Goal: Task Accomplishment & Management: Use online tool/utility

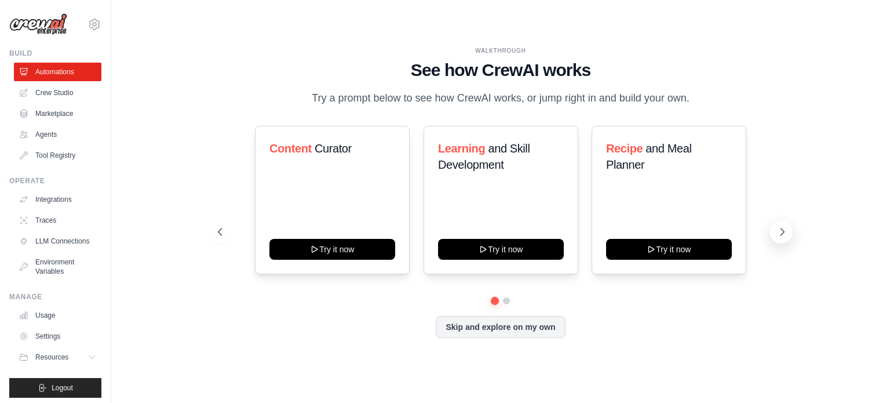
click at [781, 238] on icon at bounding box center [783, 232] width 12 height 12
click at [59, 89] on link "Crew Studio" at bounding box center [59, 92] width 88 height 19
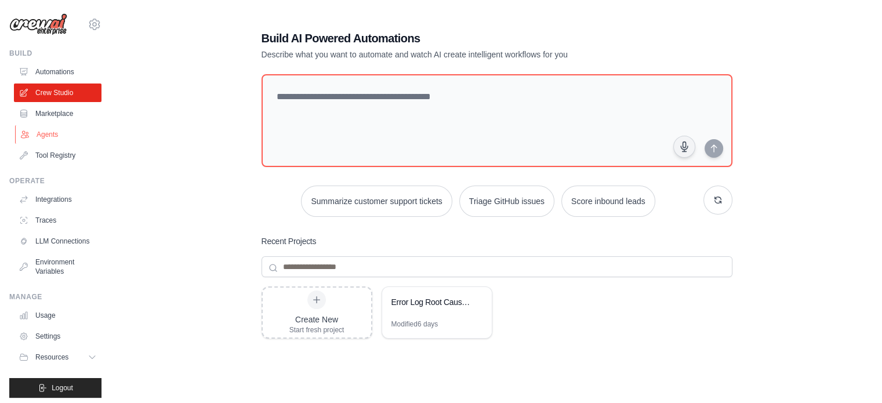
click at [53, 136] on link "Agents" at bounding box center [59, 134] width 88 height 19
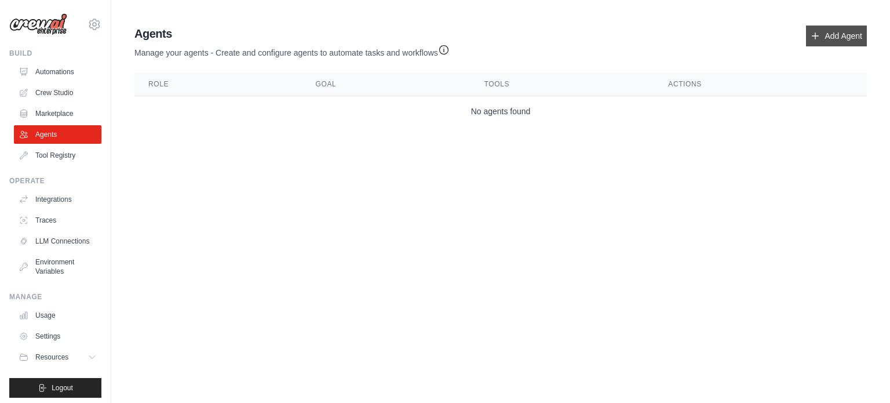
click at [835, 39] on link "Add Agent" at bounding box center [836, 36] width 61 height 21
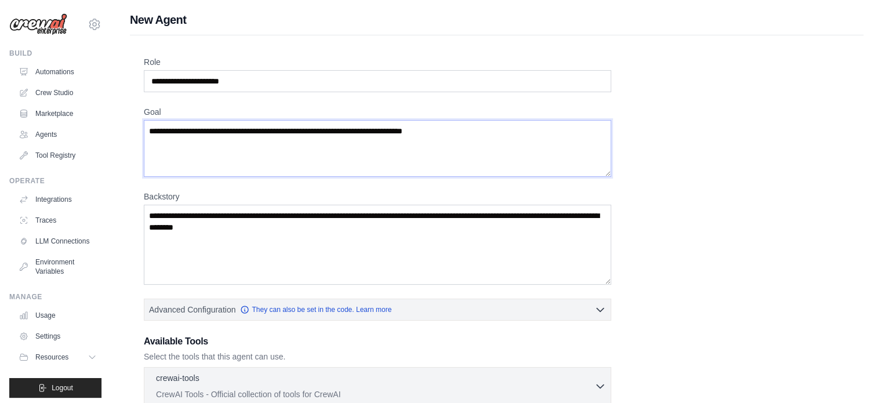
click at [322, 169] on textarea "Goal" at bounding box center [377, 148] width 467 height 57
click at [335, 83] on input "Role" at bounding box center [377, 81] width 467 height 22
click at [318, 85] on input "Role" at bounding box center [377, 81] width 467 height 22
type input "*"
type input "**********"
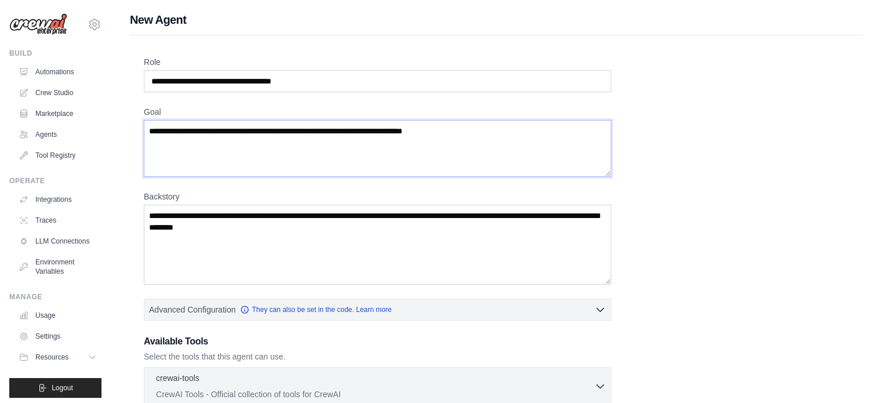
click at [390, 147] on textarea "Goal" at bounding box center [377, 148] width 467 height 57
click at [390, 147] on textarea "**********" at bounding box center [377, 148] width 467 height 57
type textarea "**********"
click at [354, 236] on textarea "Backstory" at bounding box center [377, 245] width 467 height 80
click at [349, 234] on textarea "Backstory" at bounding box center [377, 245] width 467 height 80
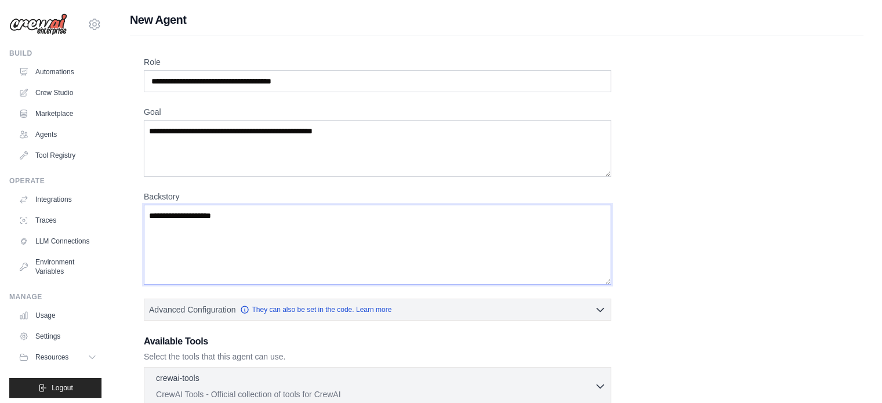
type textarea "**********"
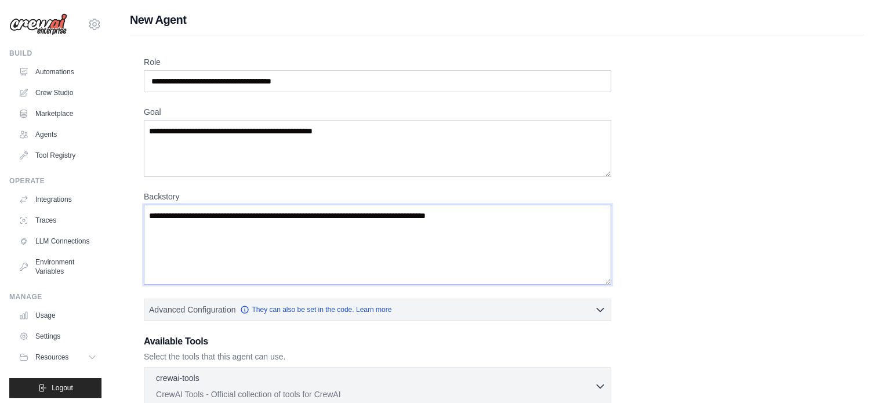
click at [528, 212] on textarea "**********" at bounding box center [377, 245] width 467 height 80
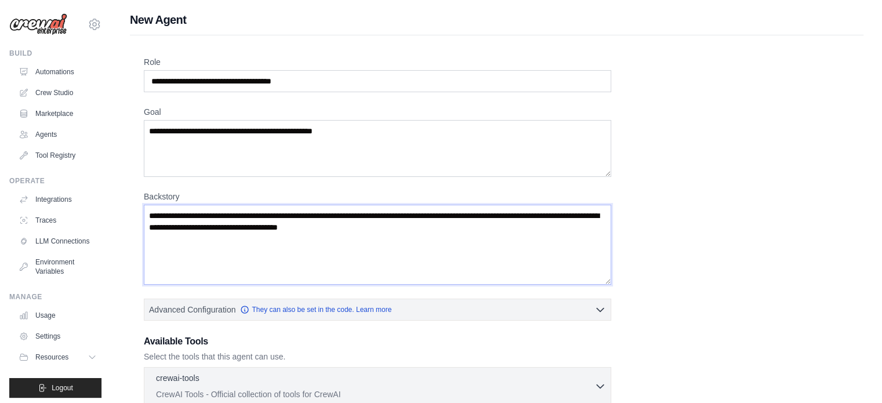
click at [503, 217] on textarea "**********" at bounding box center [377, 245] width 467 height 80
click at [492, 235] on textarea "**********" at bounding box center [377, 245] width 467 height 80
click at [180, 227] on textarea "**********" at bounding box center [377, 245] width 467 height 80
type textarea "**********"
click at [665, 239] on div "**********" at bounding box center [497, 339] width 706 height 566
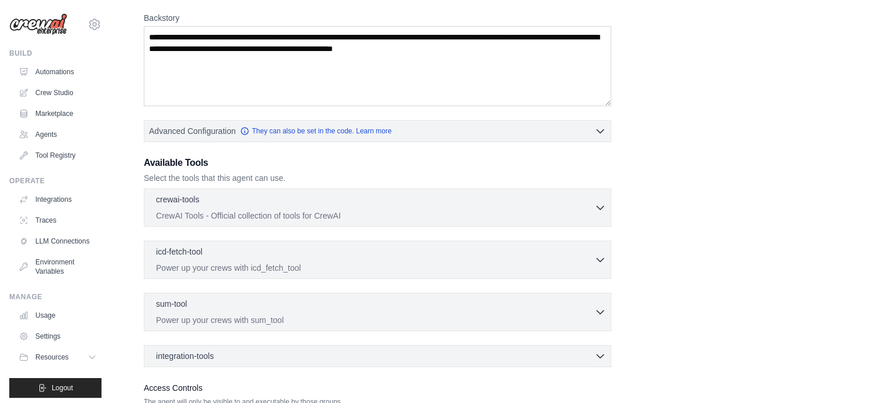
scroll to position [181, 0]
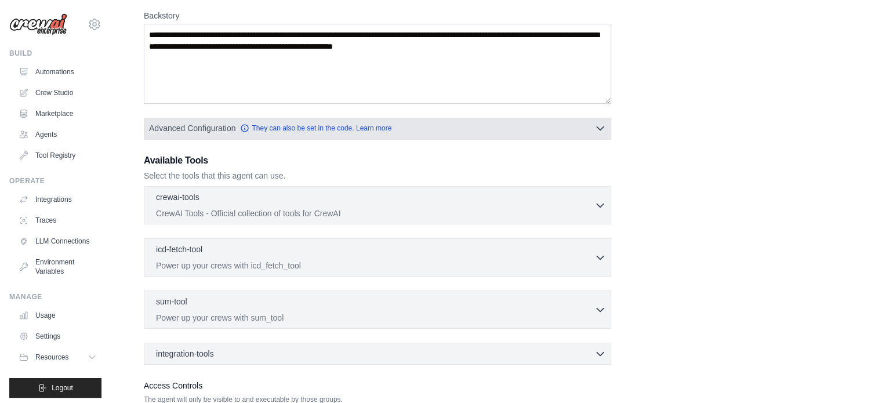
click at [599, 128] on icon "button" at bounding box center [600, 128] width 7 height 3
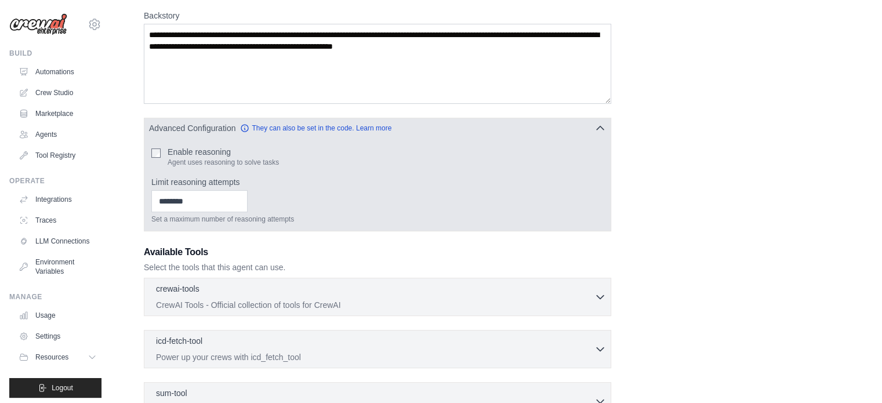
click at [599, 128] on icon "button" at bounding box center [600, 128] width 12 height 12
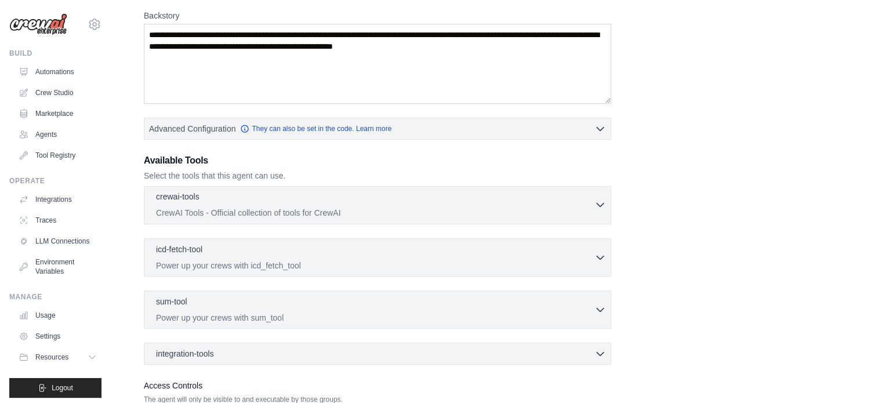
click at [597, 206] on icon "button" at bounding box center [600, 205] width 12 height 12
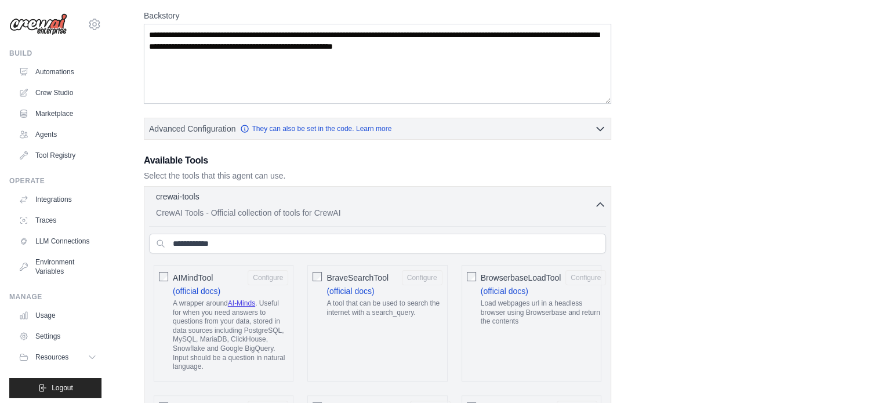
click at [597, 206] on icon "button" at bounding box center [600, 205] width 12 height 12
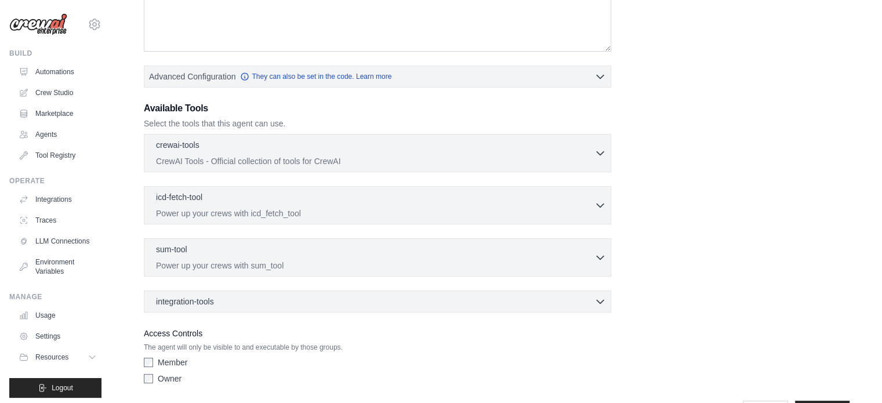
scroll to position [269, 0]
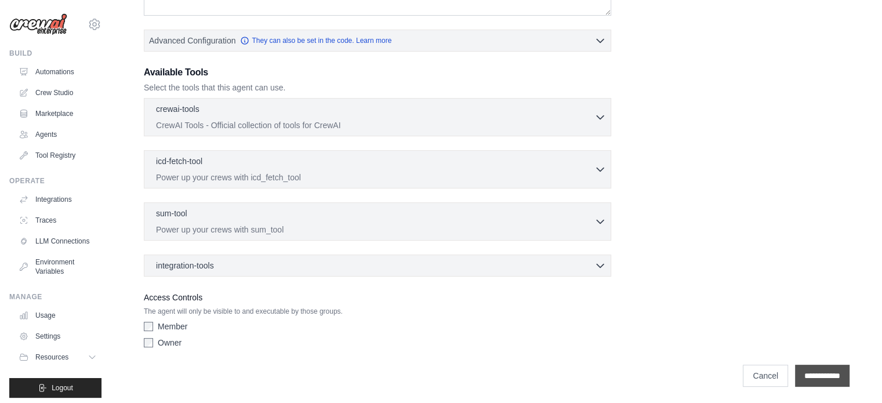
click at [806, 370] on input "**********" at bounding box center [822, 376] width 54 height 22
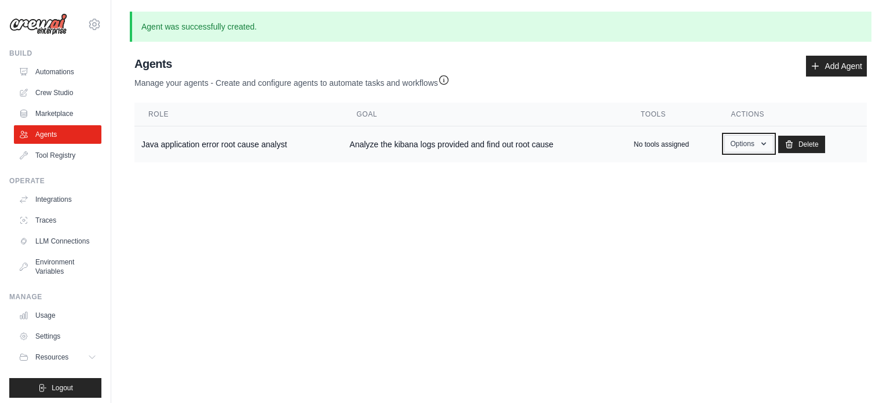
click at [769, 141] on icon "button" at bounding box center [763, 143] width 9 height 9
click at [728, 166] on link "Show" at bounding box center [731, 170] width 83 height 21
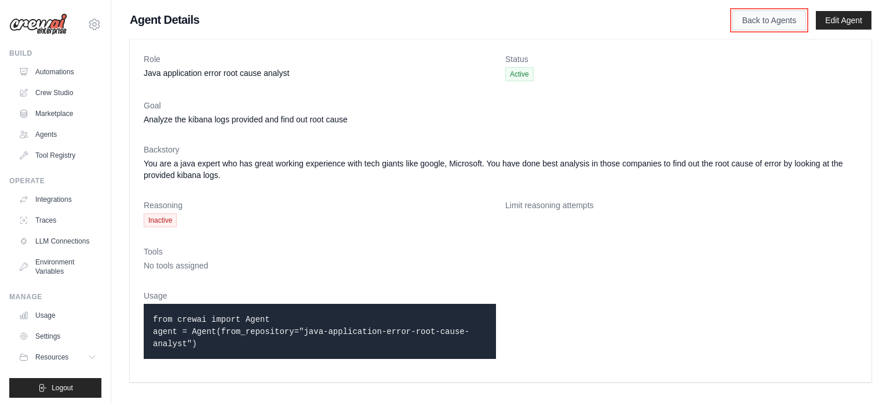
click at [755, 24] on link "Back to Agents" at bounding box center [770, 20] width 74 height 20
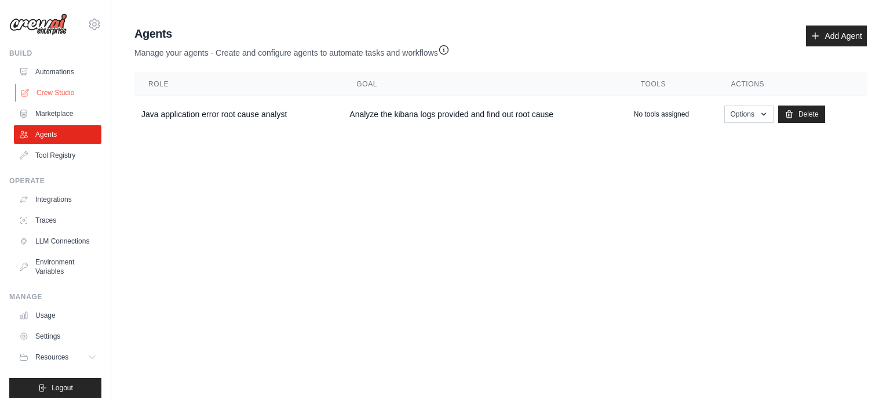
click at [54, 94] on link "Crew Studio" at bounding box center [59, 92] width 88 height 19
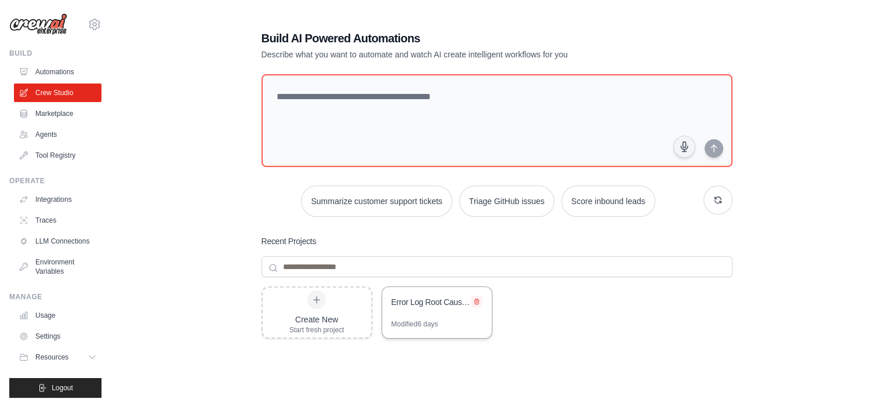
click at [477, 301] on icon at bounding box center [476, 301] width 7 height 7
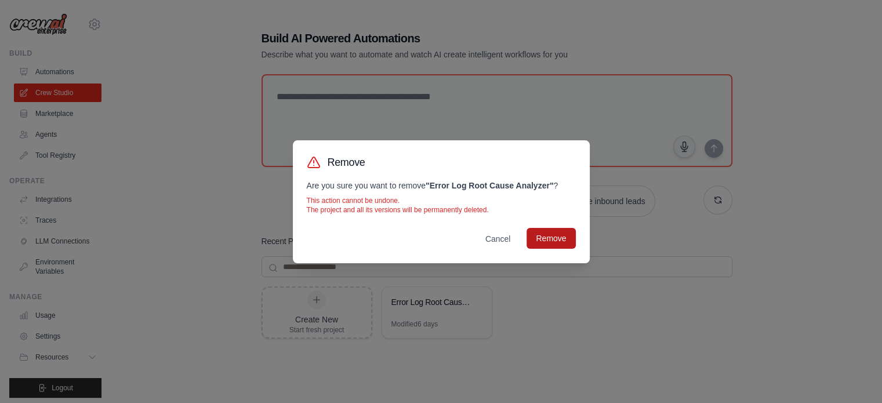
click at [554, 243] on button "Remove" at bounding box center [550, 238] width 49 height 21
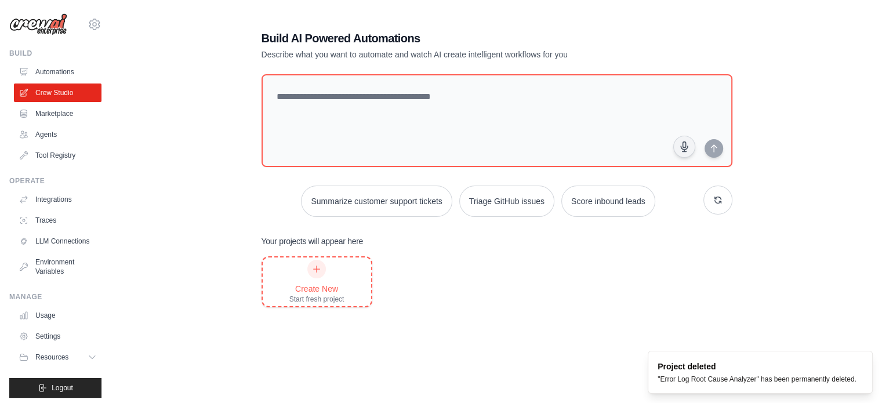
click at [327, 283] on div "Create New" at bounding box center [316, 289] width 55 height 12
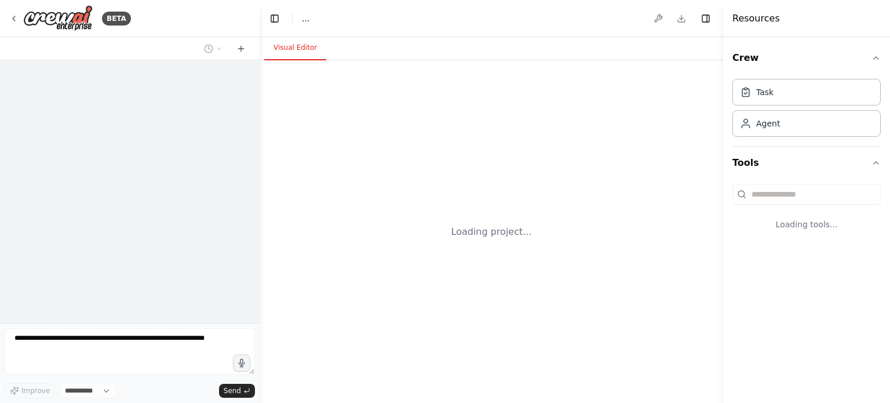
select select "****"
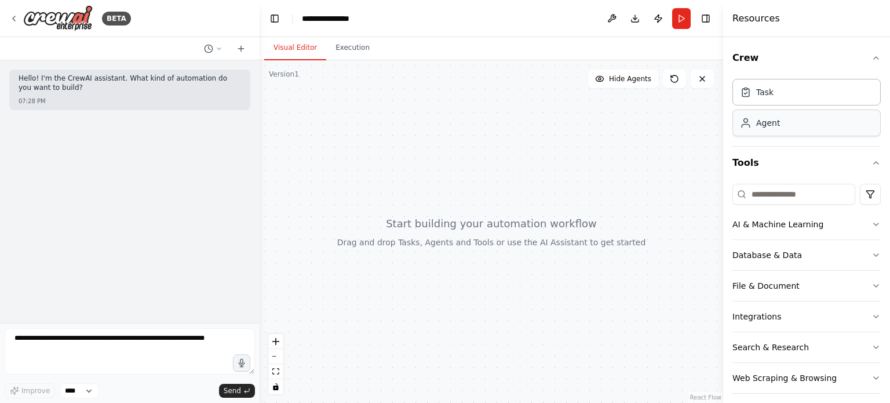
click at [800, 123] on div "Agent" at bounding box center [807, 123] width 148 height 27
click at [781, 98] on div "Task" at bounding box center [807, 91] width 148 height 27
click at [488, 139] on div at bounding box center [492, 231] width 464 height 343
click at [500, 49] on div "Visual Editor Execution" at bounding box center [492, 48] width 464 height 23
click at [626, 88] on button "Hide Agents" at bounding box center [623, 79] width 70 height 19
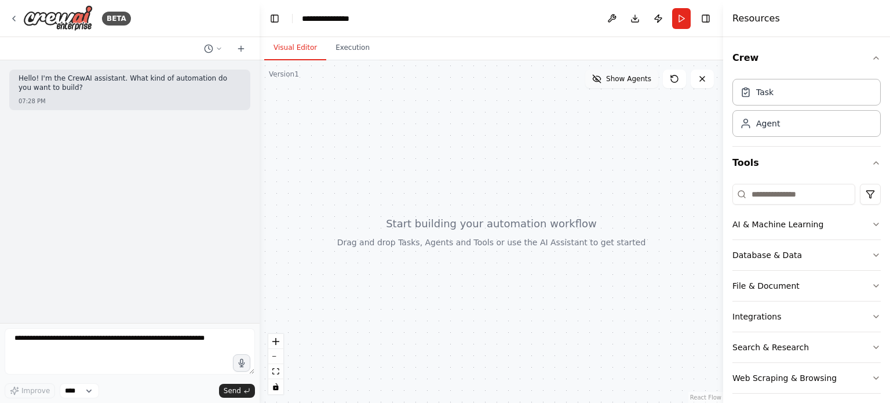
click at [630, 81] on span "Show Agents" at bounding box center [628, 78] width 45 height 9
click at [872, 318] on icon "button" at bounding box center [876, 316] width 9 height 9
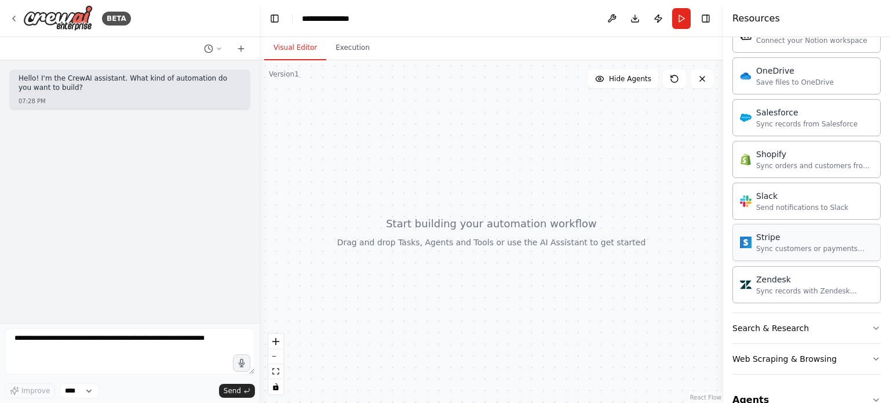
scroll to position [921, 0]
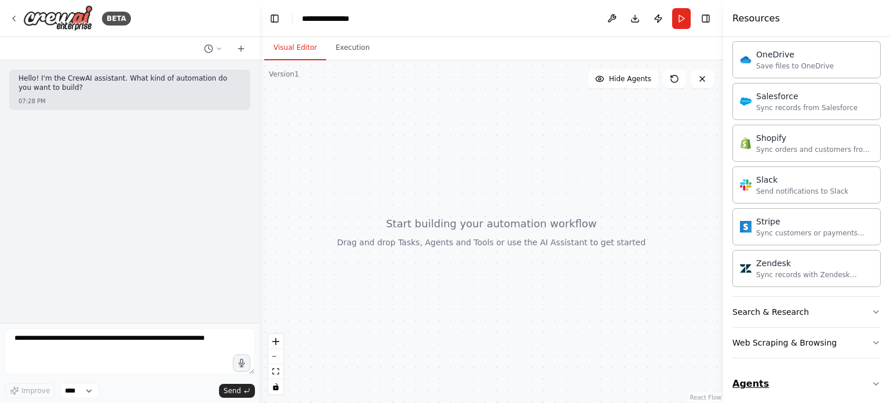
click at [872, 379] on icon "button" at bounding box center [876, 383] width 9 height 9
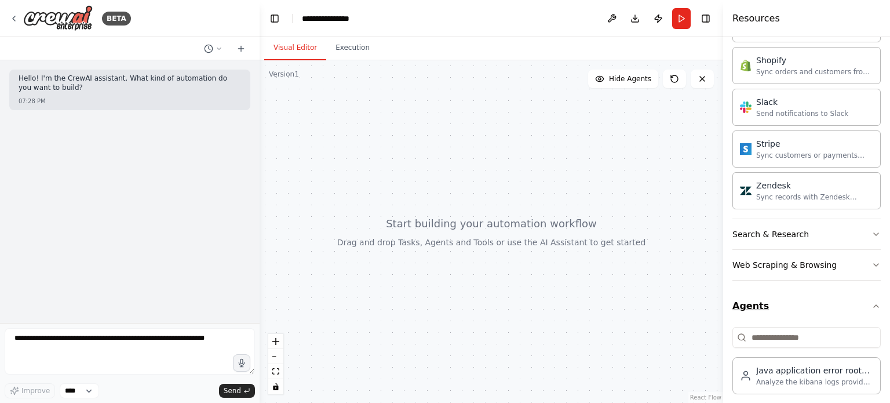
scroll to position [1002, 0]
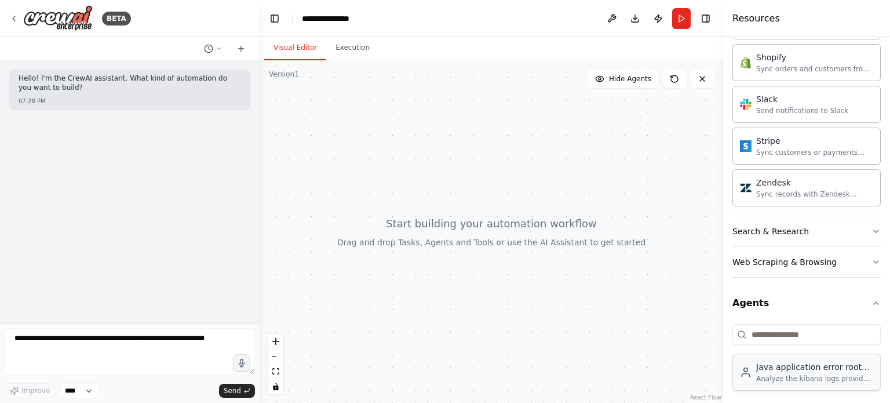
click at [837, 374] on div "Analyze the kibana logs provided and find out root cause" at bounding box center [815, 378] width 117 height 9
click at [819, 363] on div "Java application error root cause analyst" at bounding box center [815, 367] width 117 height 12
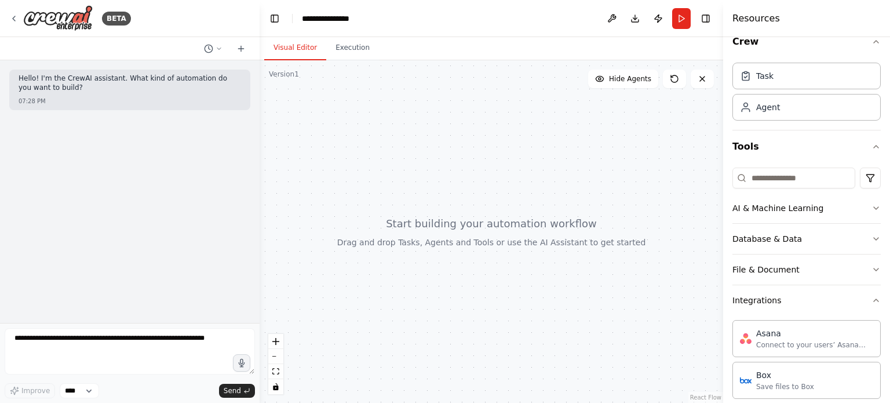
scroll to position [0, 0]
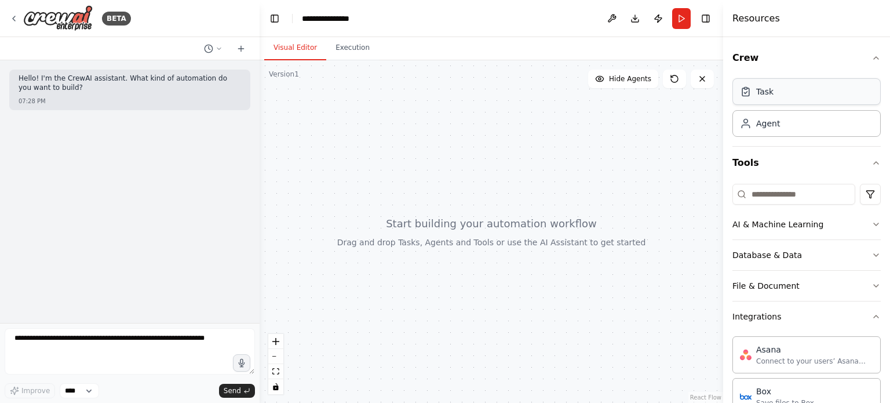
click at [796, 101] on div "Task" at bounding box center [807, 91] width 148 height 27
click at [792, 121] on div "Agent" at bounding box center [807, 123] width 148 height 27
click at [195, 227] on div "Hello! I'm the CrewAI assistant. What kind of automation do you want to build? …" at bounding box center [130, 191] width 260 height 263
click at [137, 183] on div "Hello! I'm the CrewAI assistant. What kind of automation do you want to build? …" at bounding box center [130, 191] width 260 height 263
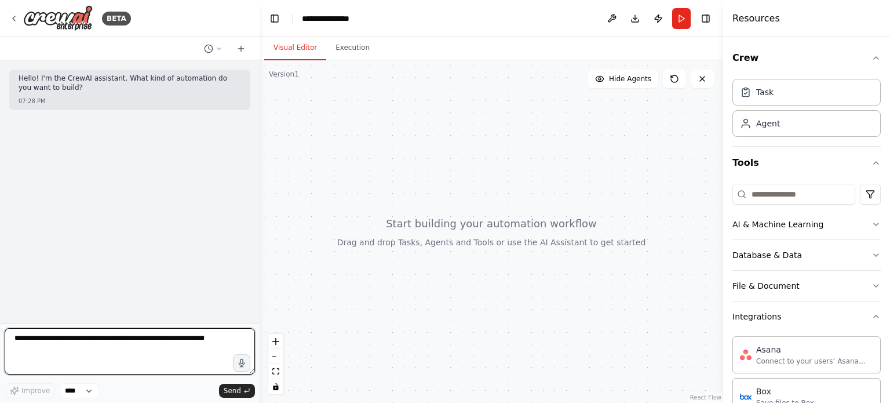
click at [79, 340] on textarea at bounding box center [130, 351] width 250 height 46
type textarea "**********"
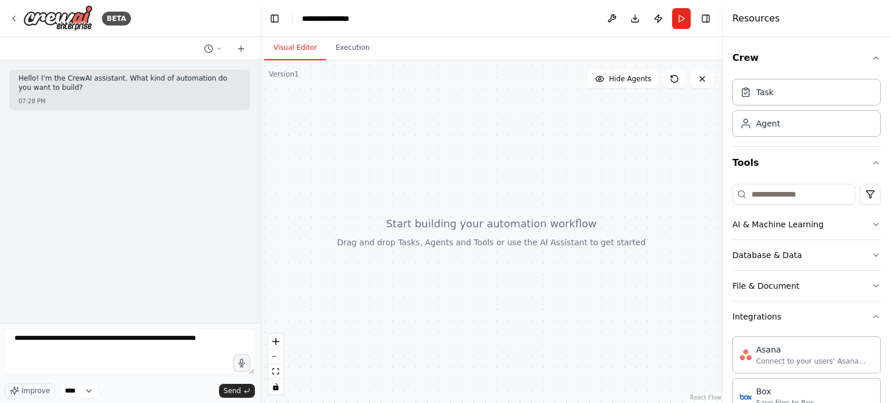
click at [677, 21] on button "Run" at bounding box center [681, 18] width 19 height 21
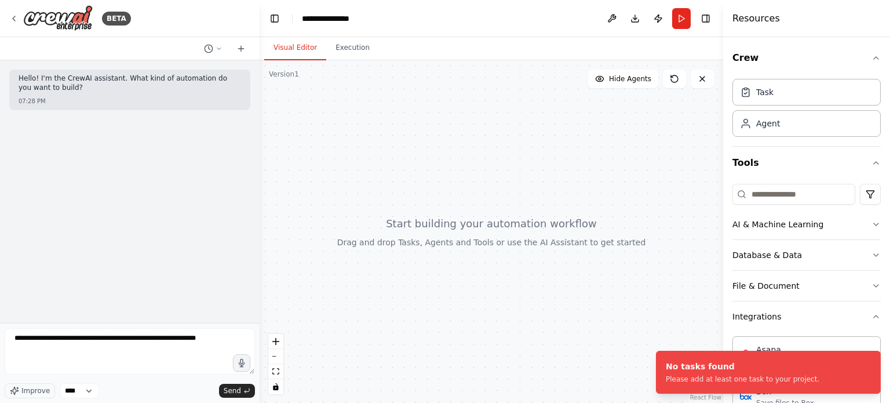
click at [703, 139] on div at bounding box center [492, 231] width 464 height 343
click at [765, 99] on div "Task" at bounding box center [807, 91] width 148 height 27
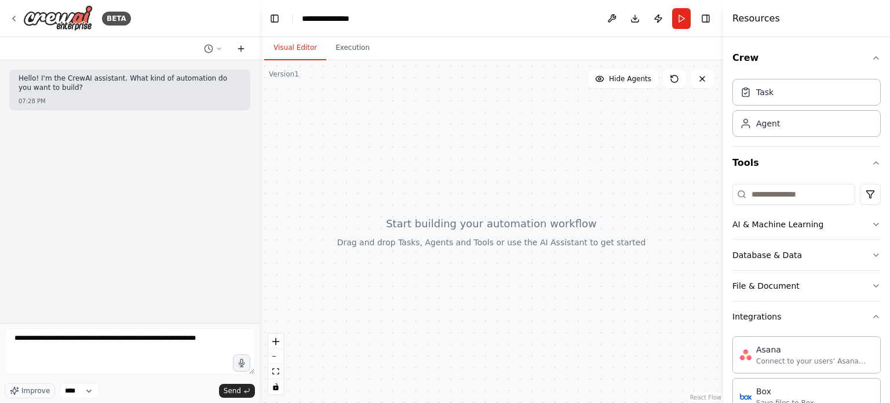
click at [248, 48] on button at bounding box center [241, 49] width 19 height 14
click at [220, 54] on button at bounding box center [213, 49] width 28 height 14
click at [176, 197] on div at bounding box center [130, 201] width 260 height 403
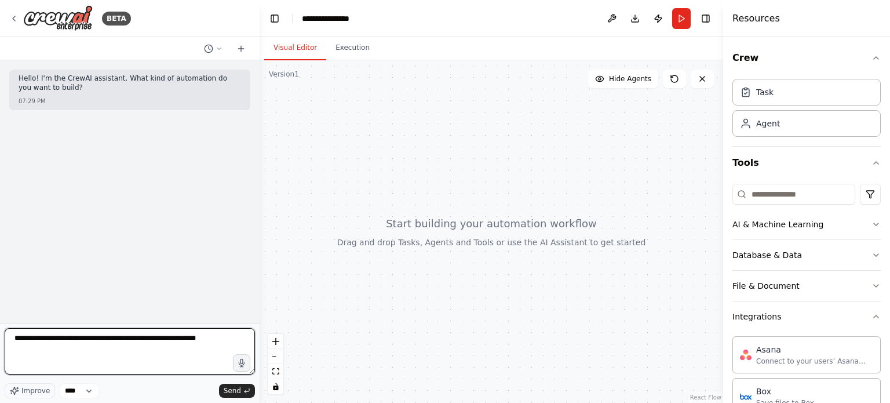
click at [153, 359] on textarea "**********" at bounding box center [130, 351] width 250 height 46
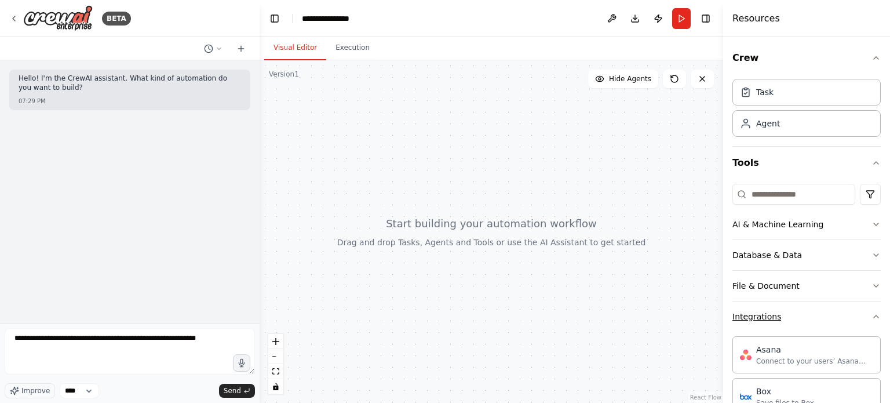
click at [872, 315] on icon "button" at bounding box center [876, 316] width 9 height 9
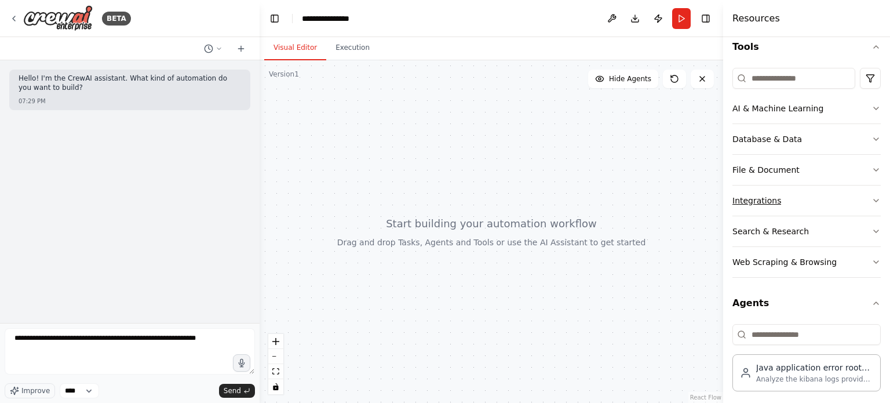
scroll to position [121, 0]
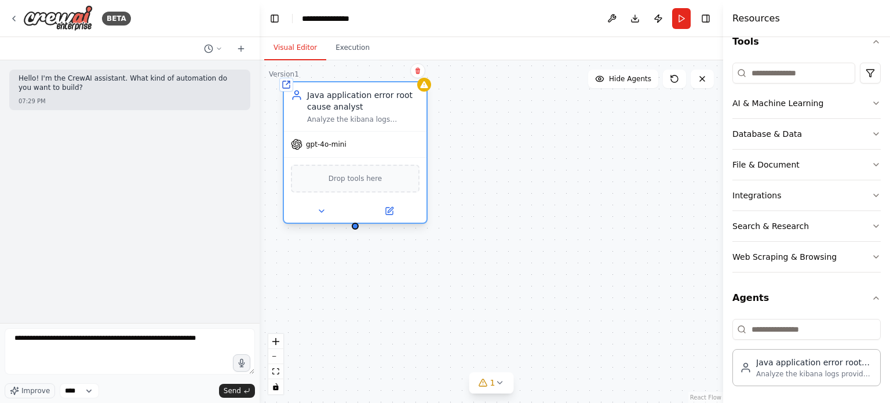
drag, startPoint x: 645, startPoint y: 180, endPoint x: 343, endPoint y: 97, distance: 312.5
click at [343, 97] on div "Java application error root cause analyst" at bounding box center [363, 100] width 112 height 23
click at [572, 157] on div "Shared agent from repository Java application error root cause analyst Analyze …" at bounding box center [492, 231] width 464 height 343
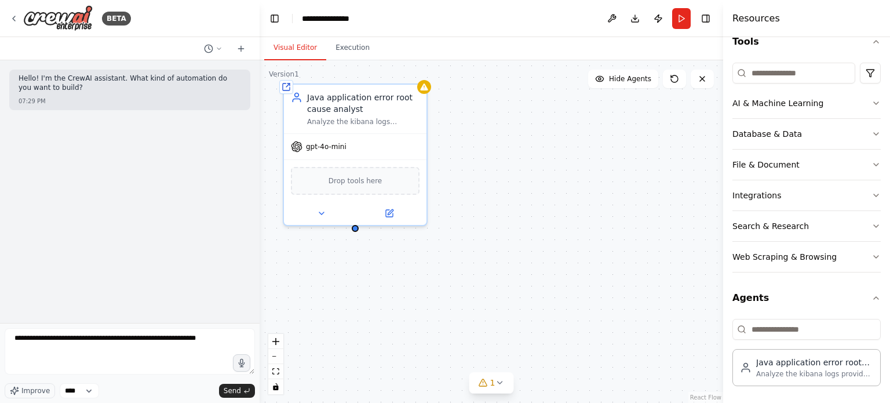
click at [627, 261] on div "Shared agent from repository Java application error root cause analyst Analyze …" at bounding box center [492, 231] width 464 height 343
click at [391, 212] on icon at bounding box center [389, 211] width 7 height 7
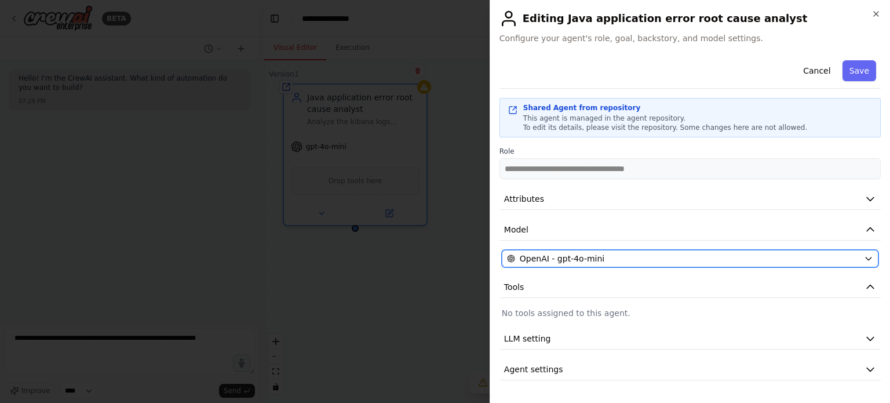
click at [689, 254] on div "OpenAI - gpt-4o-mini" at bounding box center [683, 259] width 352 height 12
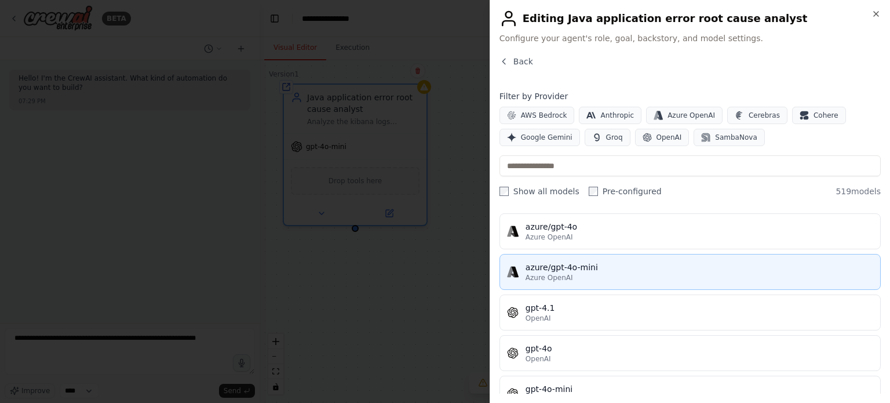
scroll to position [174, 0]
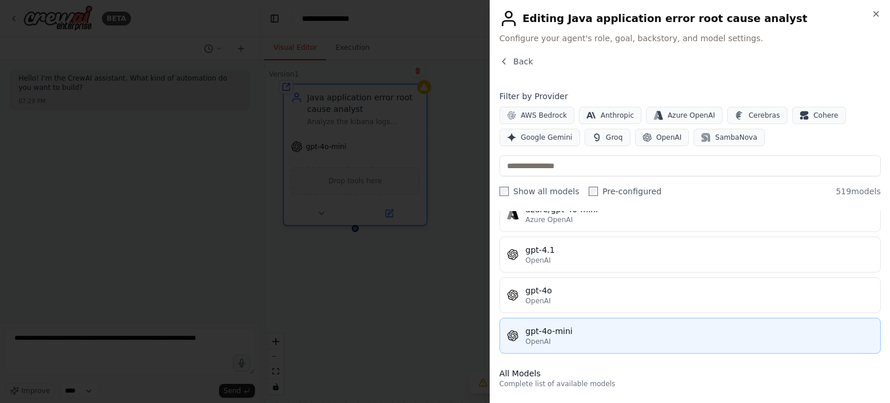
click at [637, 337] on div "OpenAI" at bounding box center [700, 341] width 348 height 9
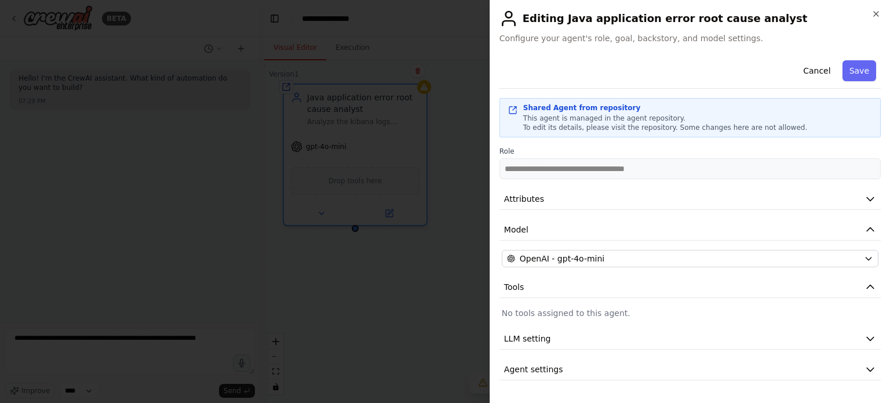
click at [453, 338] on div at bounding box center [445, 201] width 890 height 403
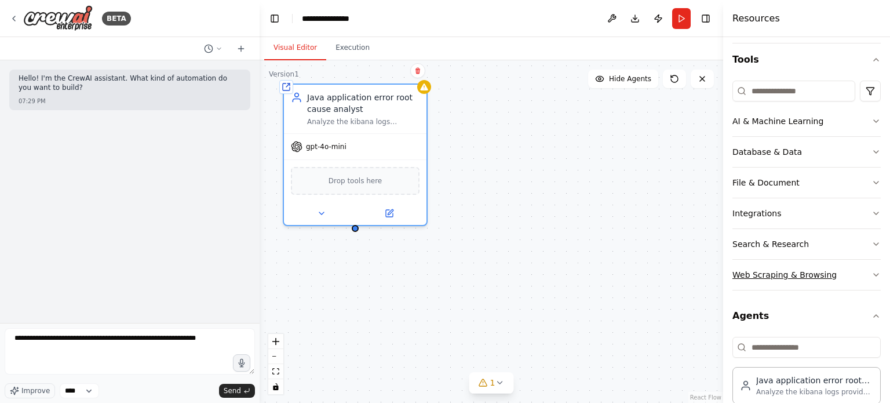
scroll to position [5, 0]
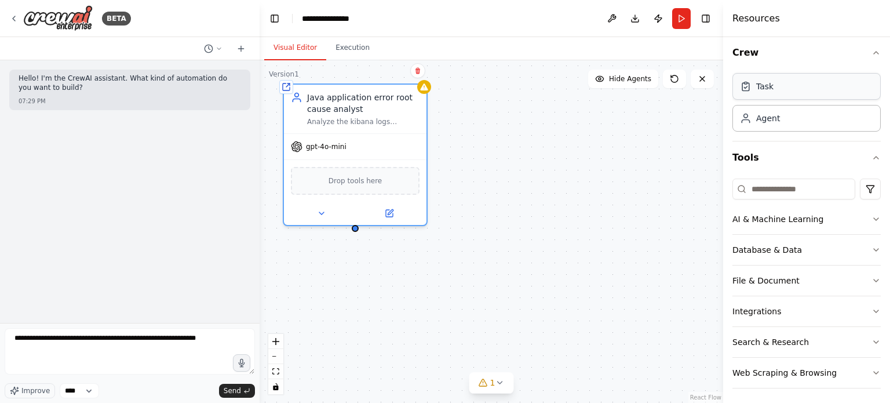
click at [809, 85] on div "Task" at bounding box center [807, 86] width 148 height 27
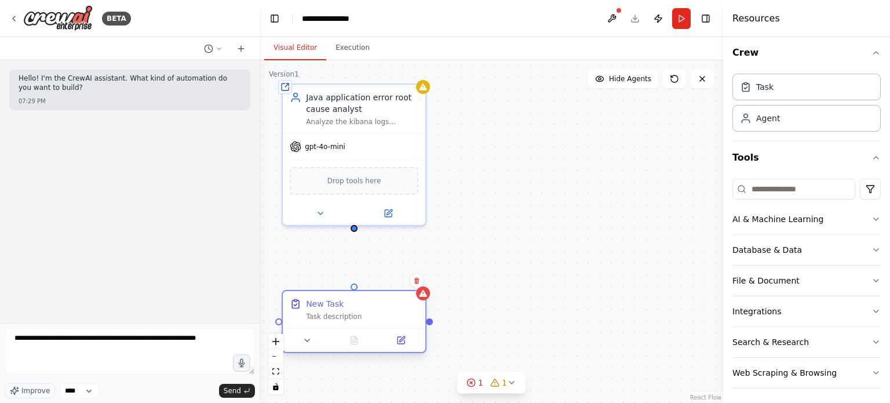
drag, startPoint x: 701, startPoint y: 166, endPoint x: 321, endPoint y: 318, distance: 408.7
click at [321, 318] on div "Task description" at bounding box center [362, 316] width 112 height 9
drag, startPoint x: 352, startPoint y: 228, endPoint x: 348, endPoint y: 292, distance: 63.9
click at [348, 292] on div "Shared agent from repository Java application error root cause analyst Analyze …" at bounding box center [492, 231] width 464 height 343
click at [350, 318] on div "Task description" at bounding box center [362, 316] width 112 height 9
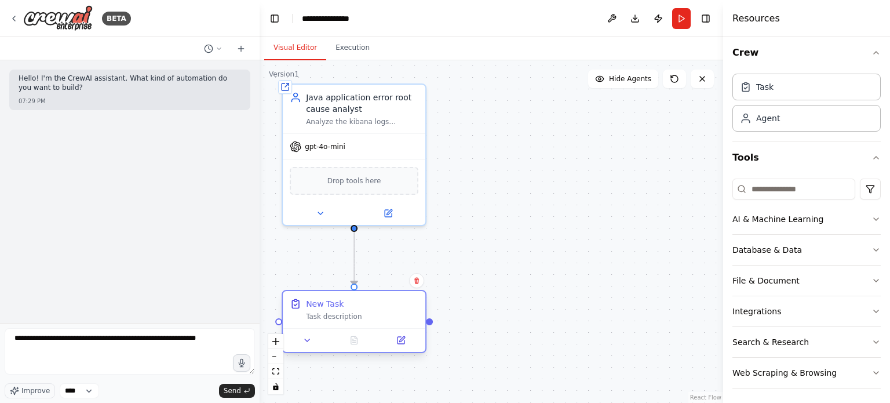
click at [350, 318] on div "Task description" at bounding box center [362, 316] width 112 height 9
click at [399, 343] on icon at bounding box center [401, 340] width 7 height 7
click at [401, 343] on icon at bounding box center [401, 340] width 7 height 7
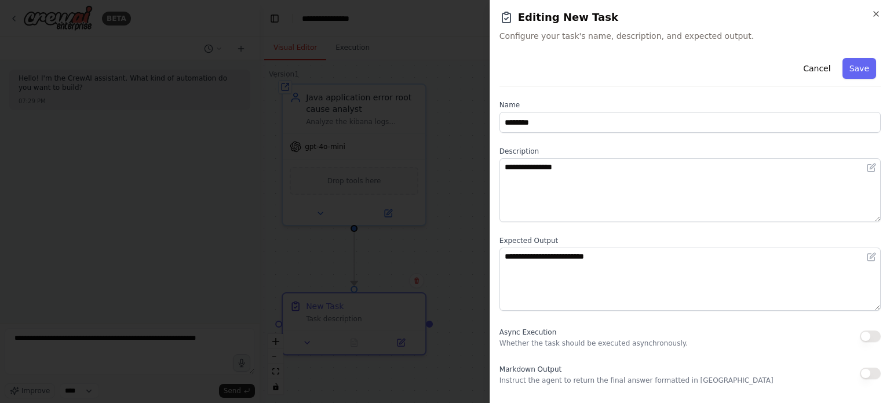
click at [559, 109] on label "Name" at bounding box center [690, 104] width 381 height 9
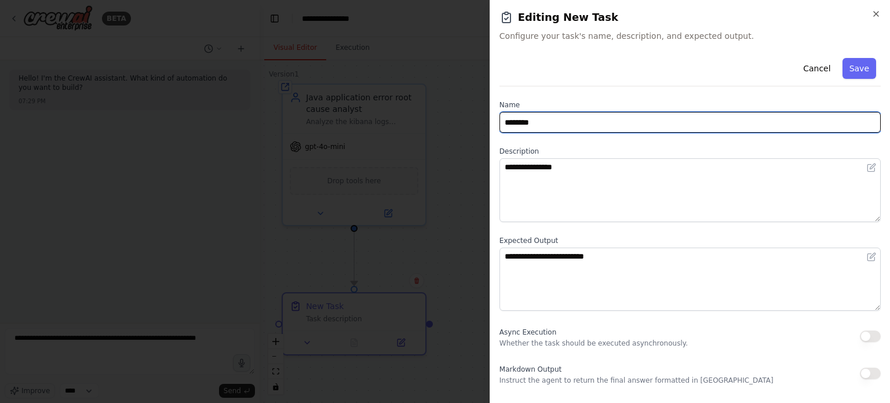
click at [556, 118] on input "********" at bounding box center [690, 122] width 381 height 21
type input "*"
type input "**********"
type input "*"
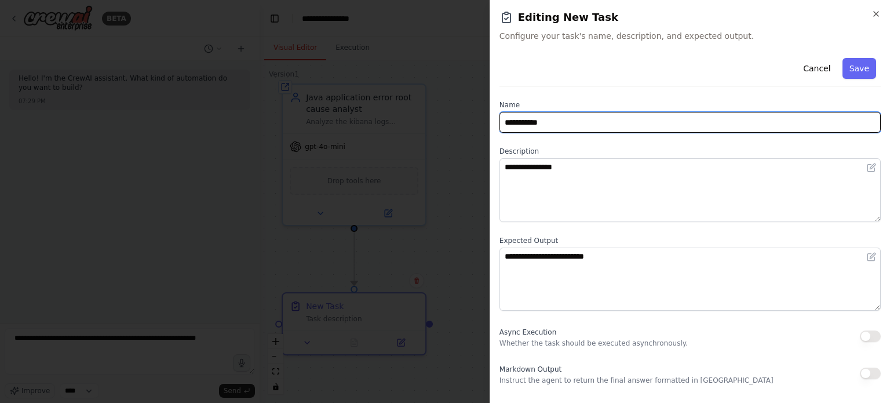
type input "**********"
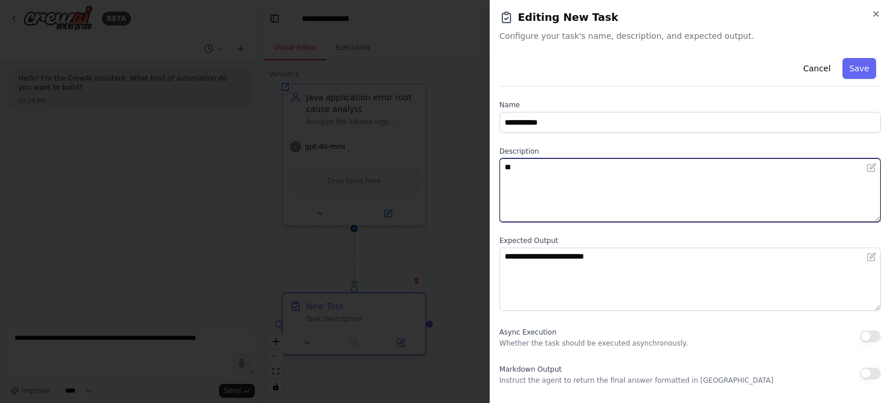
type textarea "*"
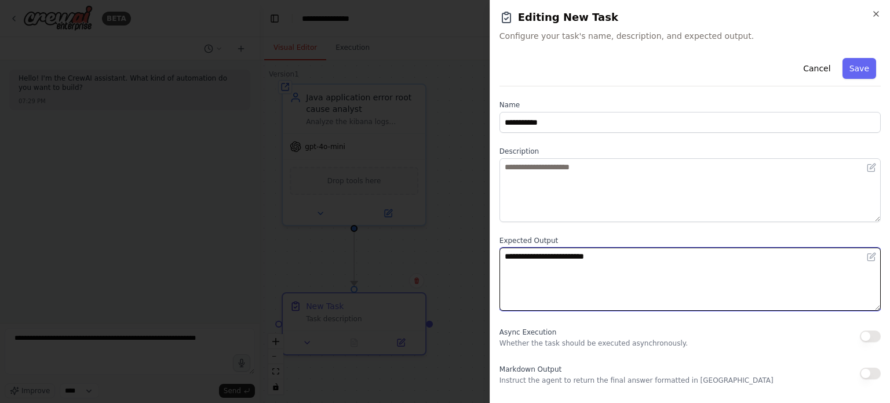
click at [635, 264] on textarea "**********" at bounding box center [690, 280] width 381 height 64
type textarea "*"
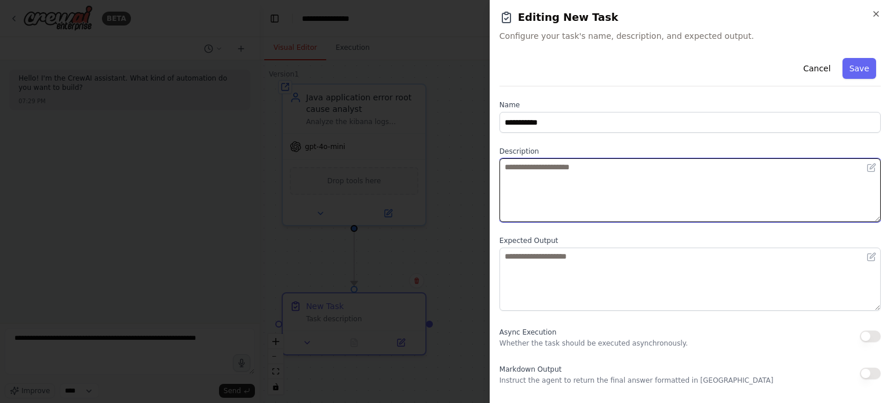
click at [654, 186] on textarea at bounding box center [690, 190] width 381 height 64
type textarea "*"
type textarea "**********"
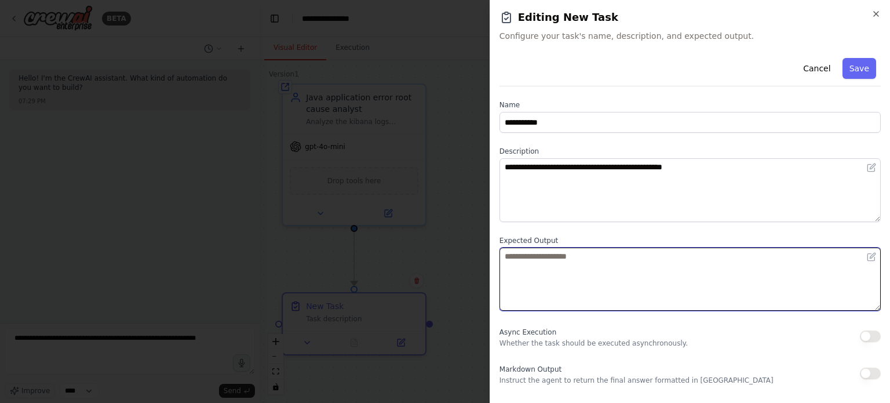
click at [638, 252] on textarea at bounding box center [690, 280] width 381 height 64
type textarea "**********"
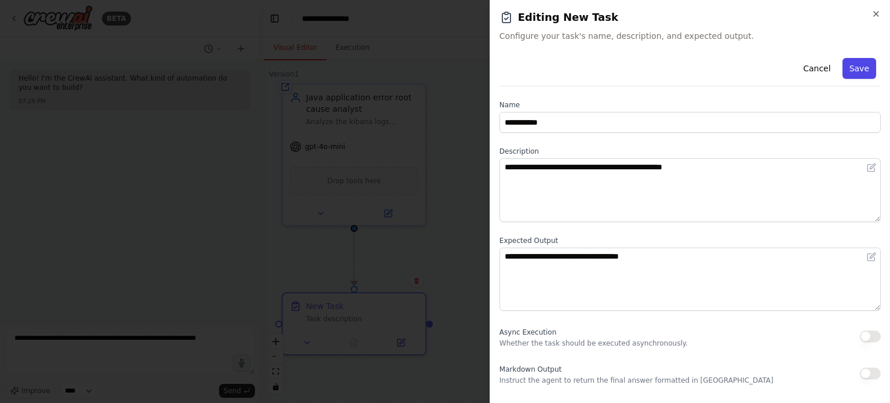
click at [855, 75] on button "Save" at bounding box center [860, 68] width 34 height 21
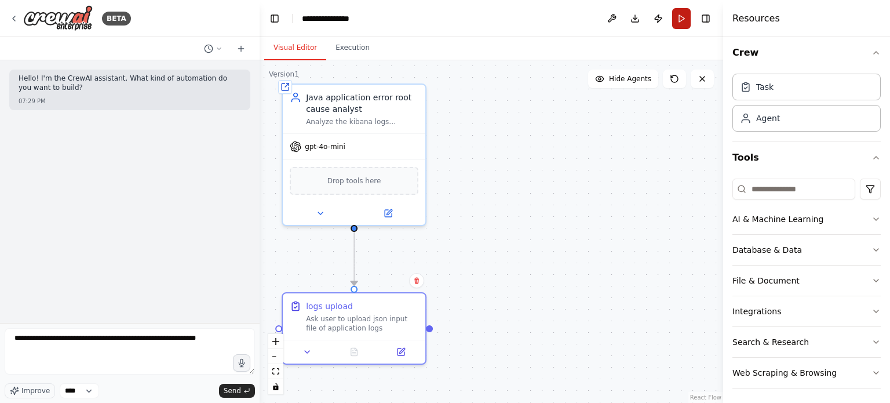
click at [682, 20] on button "Run" at bounding box center [681, 18] width 19 height 21
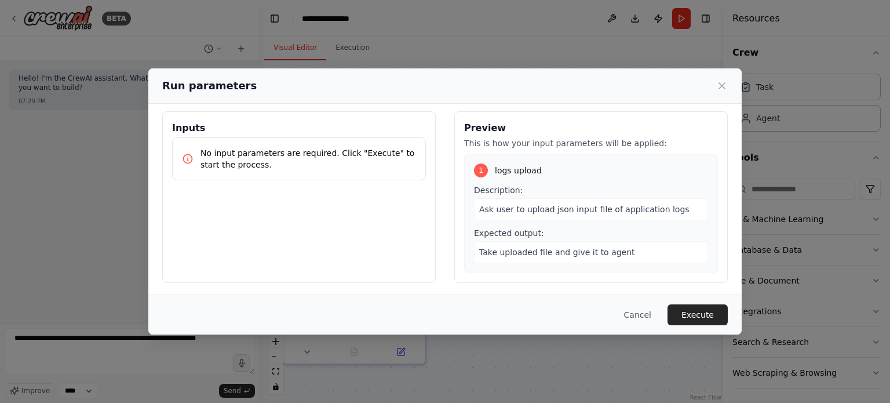
scroll to position [7, 0]
click at [712, 317] on button "Execute" at bounding box center [698, 314] width 60 height 21
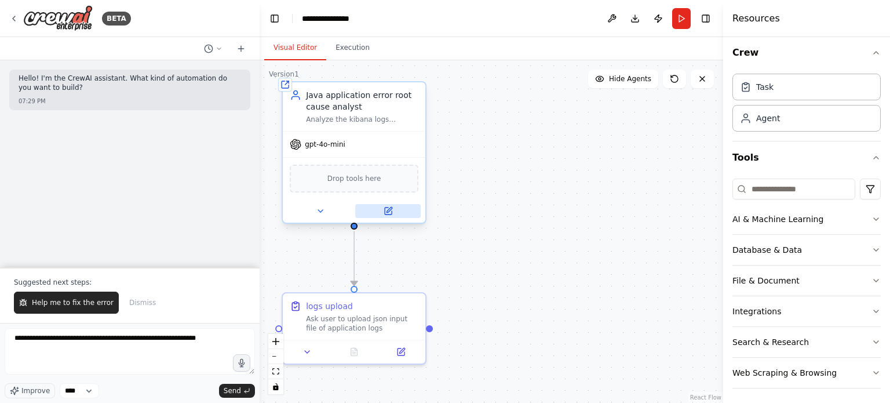
click at [390, 213] on icon at bounding box center [388, 211] width 7 height 7
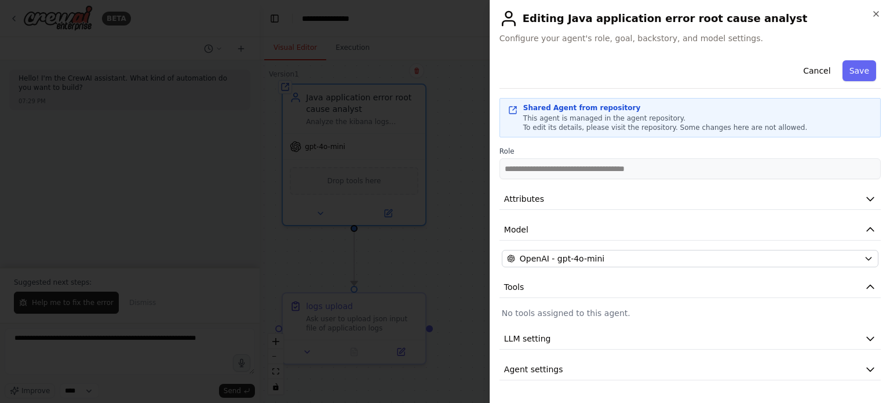
click at [579, 103] on div "Shared Agent from repository" at bounding box center [665, 107] width 284 height 9
click at [513, 108] on icon at bounding box center [512, 110] width 9 height 9
click at [820, 72] on button "Cancel" at bounding box center [817, 70] width 41 height 21
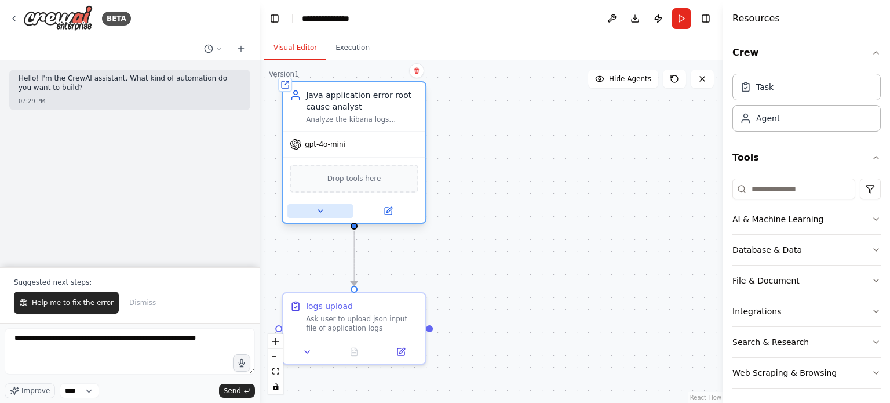
click at [313, 206] on button at bounding box center [321, 211] width 66 height 14
click at [385, 209] on icon at bounding box center [388, 211] width 7 height 7
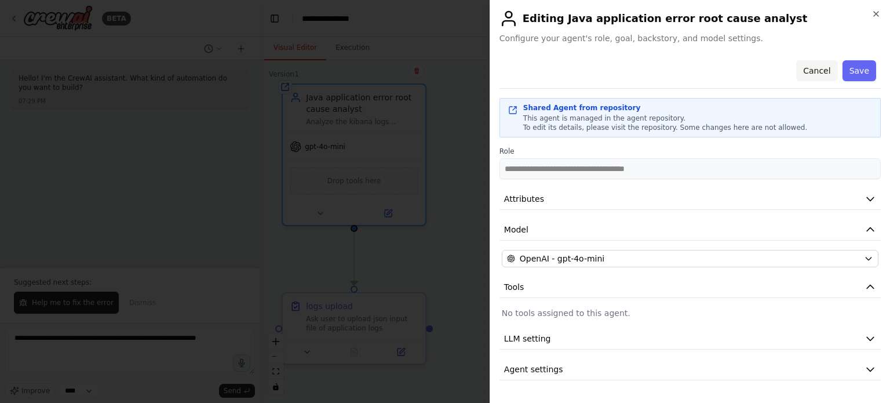
click at [828, 71] on button "Cancel" at bounding box center [817, 70] width 41 height 21
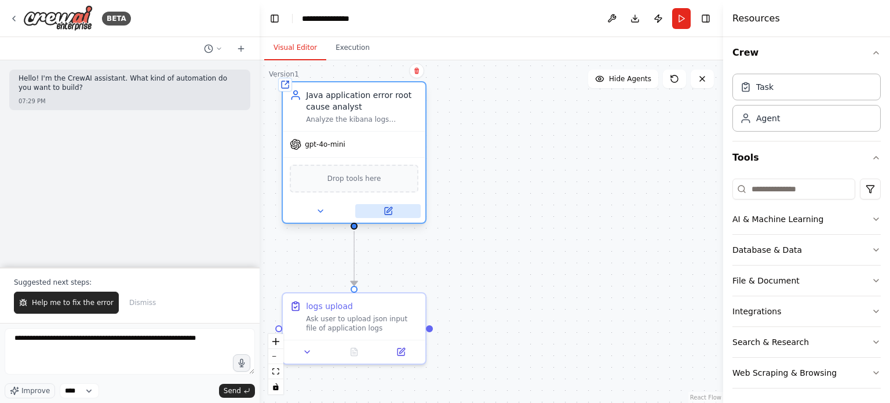
click at [388, 216] on button at bounding box center [388, 211] width 66 height 14
click at [387, 208] on icon at bounding box center [388, 211] width 7 height 7
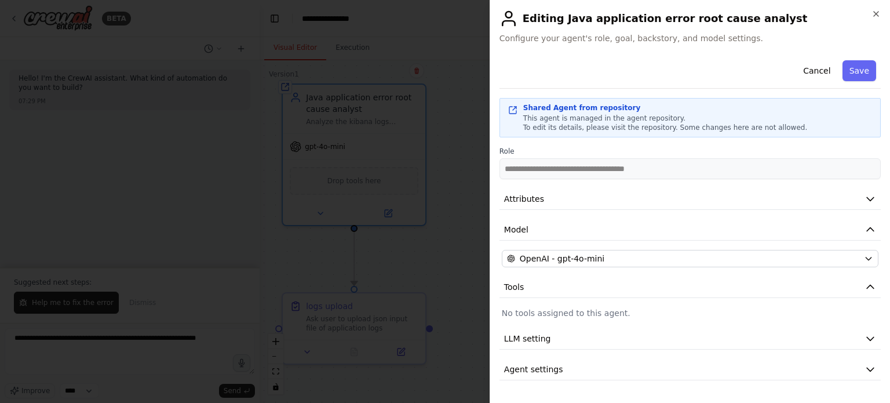
click at [496, 174] on div "**********" at bounding box center [690, 201] width 401 height 403
click at [827, 71] on button "Cancel" at bounding box center [817, 70] width 41 height 21
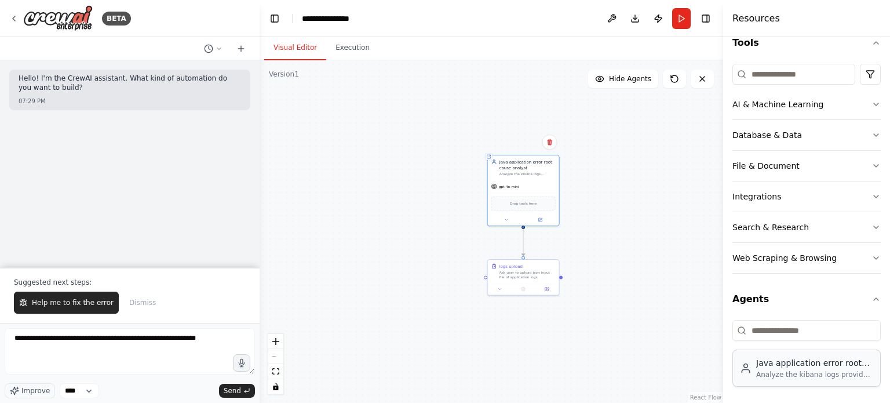
scroll to position [121, 0]
click at [799, 365] on div "Java application error root cause analyst" at bounding box center [815, 362] width 117 height 12
click at [799, 340] on div "Java application error root cause analyst Analyze the kibana logs provided and …" at bounding box center [807, 350] width 148 height 72
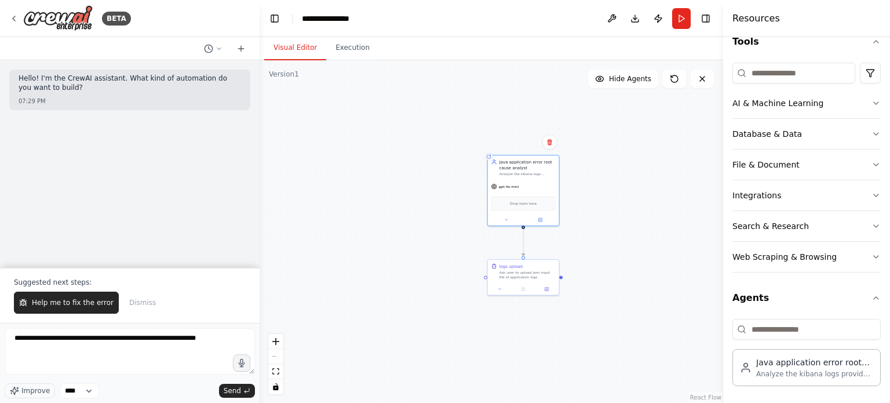
click at [798, 339] on div "Java application error root cause analyst Analyze the kibana logs provided and …" at bounding box center [807, 350] width 148 height 72
click at [795, 329] on input at bounding box center [807, 329] width 148 height 21
type input "*"
click at [872, 296] on icon "button" at bounding box center [876, 297] width 9 height 9
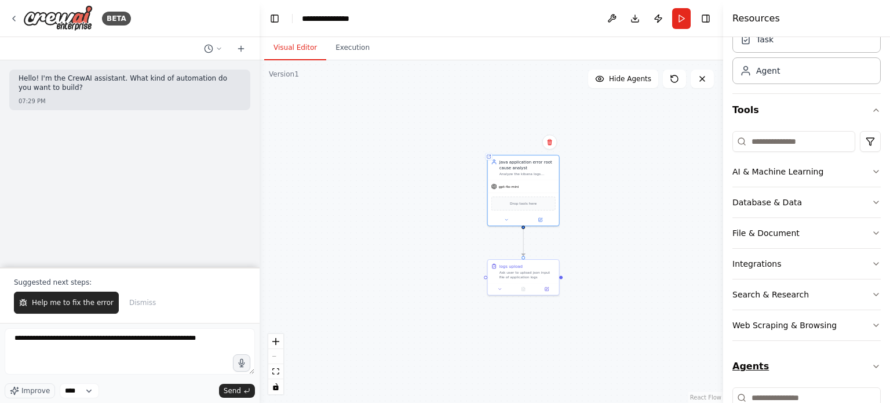
scroll to position [40, 0]
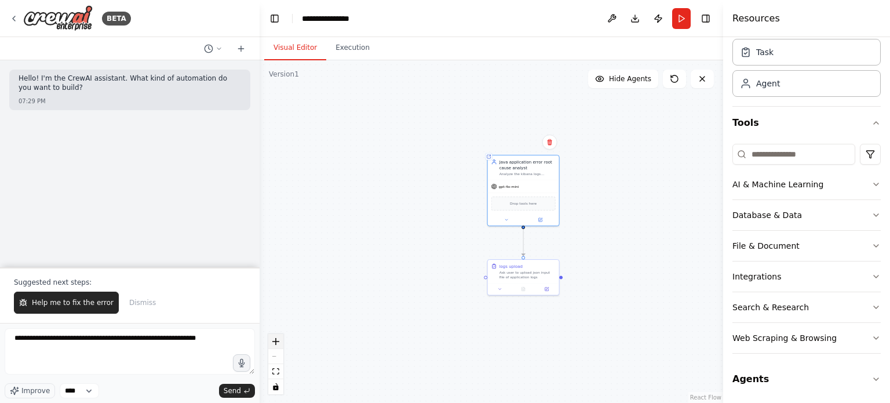
click at [278, 340] on icon "zoom in" at bounding box center [275, 341] width 7 height 7
click at [277, 340] on icon "zoom in" at bounding box center [275, 341] width 7 height 7
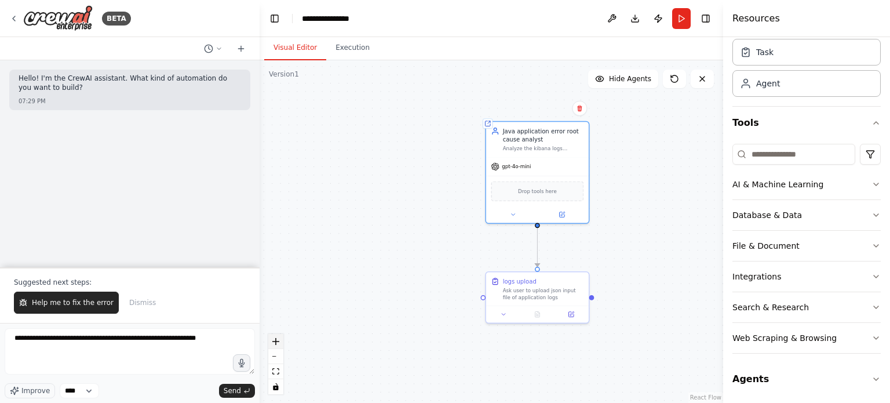
click at [277, 340] on icon "zoom in" at bounding box center [275, 341] width 7 height 7
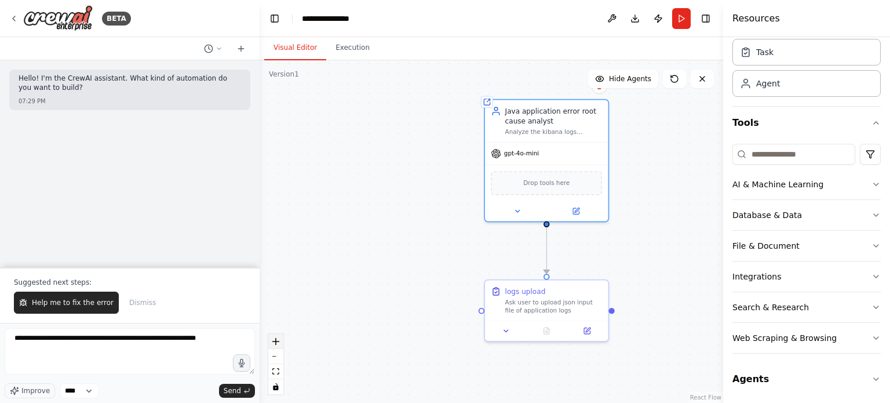
click at [277, 340] on icon "zoom in" at bounding box center [275, 341] width 7 height 7
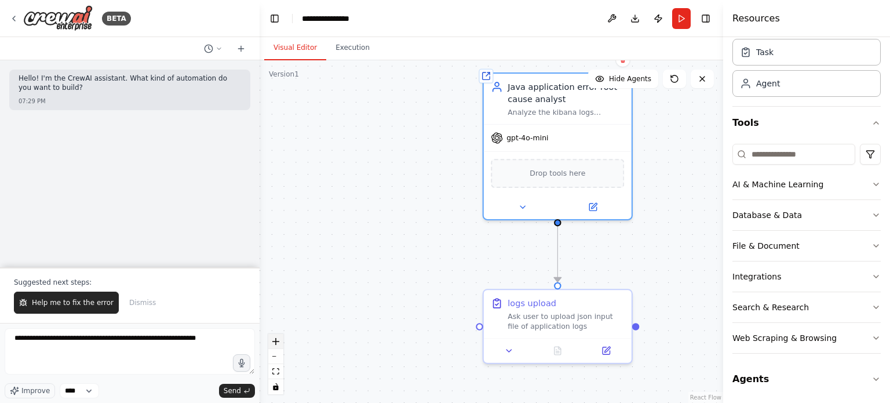
click at [277, 340] on icon "zoom in" at bounding box center [275, 341] width 7 height 7
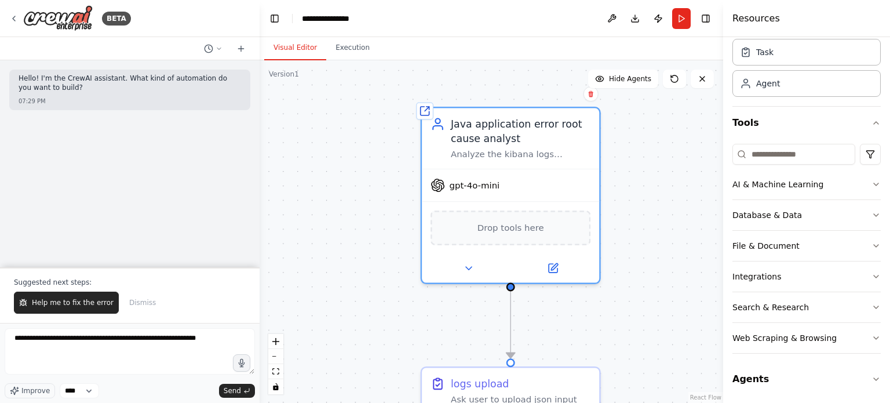
drag, startPoint x: 415, startPoint y: 174, endPoint x: 355, endPoint y: 241, distance: 89.5
click at [355, 241] on div ".deletable-edge-delete-btn { width: 20px; height: 20px; border: 0px solid #ffff…" at bounding box center [492, 231] width 464 height 343
click at [17, 17] on icon at bounding box center [13, 18] width 9 height 9
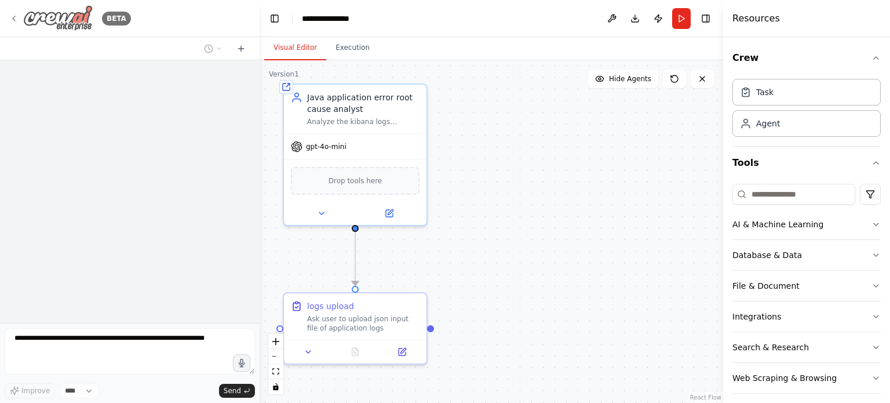
click at [19, 19] on div "BETA" at bounding box center [70, 18] width 122 height 26
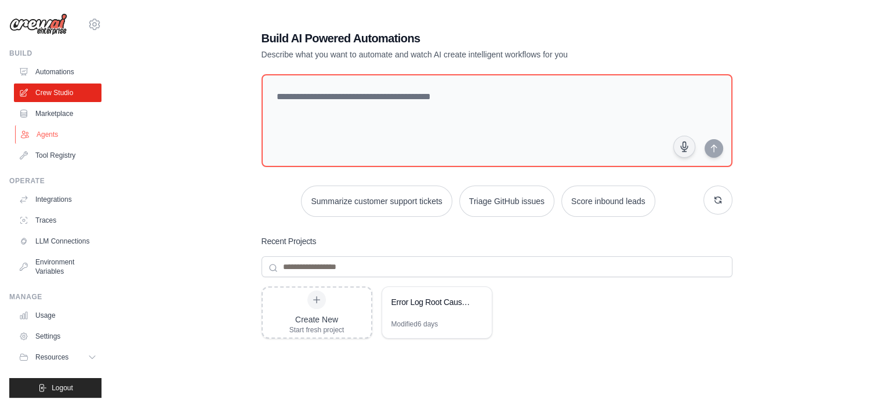
click at [41, 132] on link "Agents" at bounding box center [59, 134] width 88 height 19
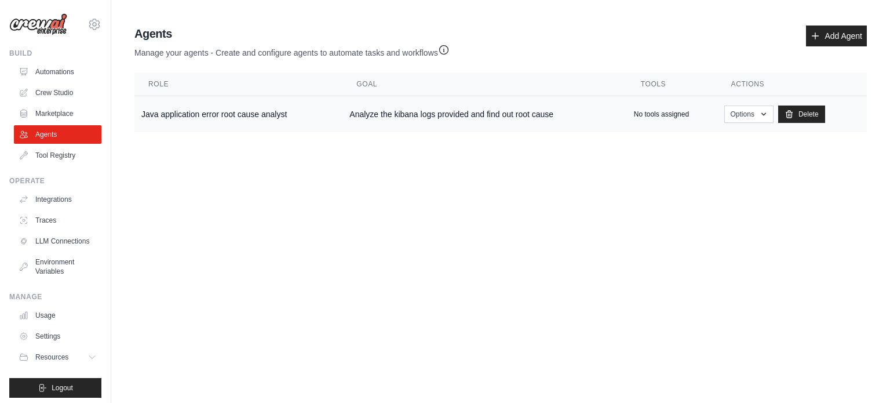
click at [254, 114] on td "Java application error root cause analyst" at bounding box center [238, 114] width 208 height 37
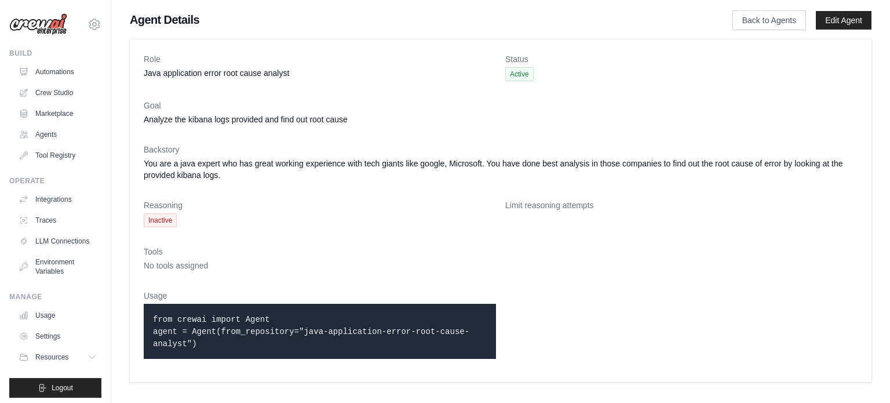
click at [163, 266] on span "No tools assigned" at bounding box center [176, 265] width 64 height 9
click at [346, 332] on code "from crewai import Agent agent = Agent(from_repository="java-application-error-…" at bounding box center [311, 332] width 317 height 34
click at [307, 331] on code "from crewai import Agent agent = Agent(from_repository="java-application-error-…" at bounding box center [311, 332] width 317 height 34
drag, startPoint x: 288, startPoint y: 335, endPoint x: 415, endPoint y: 343, distance: 127.2
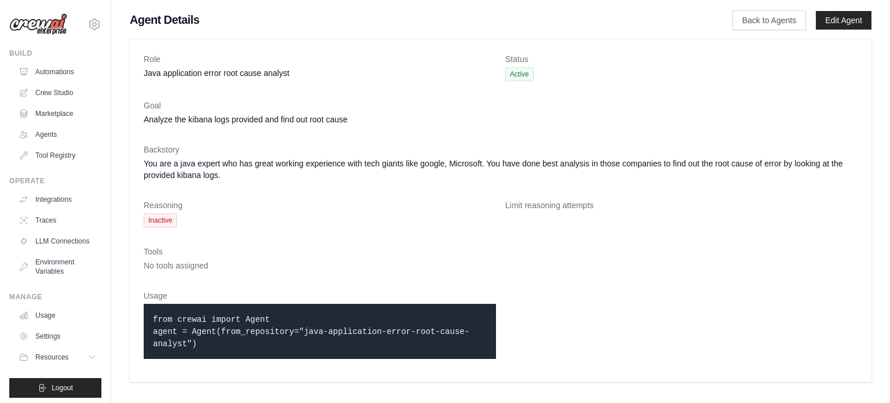
click at [415, 343] on div "from crewai import Agent agent = Agent(from_repository="java-application-error-…" at bounding box center [320, 331] width 352 height 55
drag, startPoint x: 475, startPoint y: 332, endPoint x: 291, endPoint y: 330, distance: 183.8
click at [291, 330] on code "from crewai import Agent agent = Agent(from_repository="java-application-error-…" at bounding box center [311, 332] width 317 height 34
copy code "java-application-error-root-cause-analyst"
